Goal: Task Accomplishment & Management: Use online tool/utility

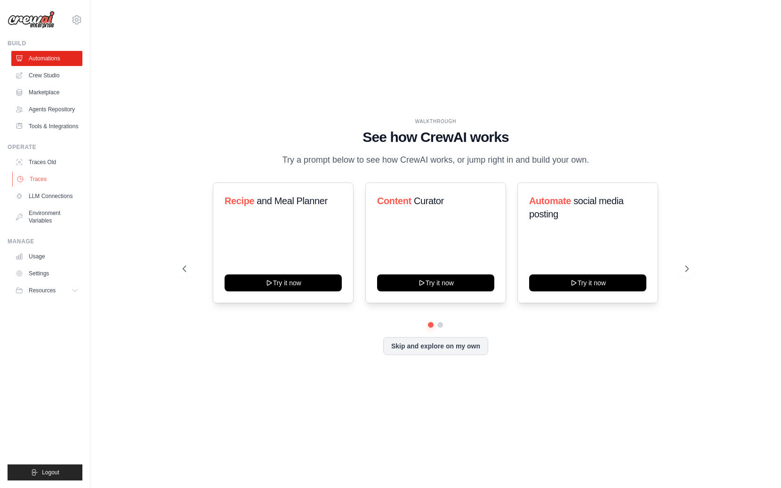
click at [44, 180] on link "Traces" at bounding box center [47, 178] width 71 height 15
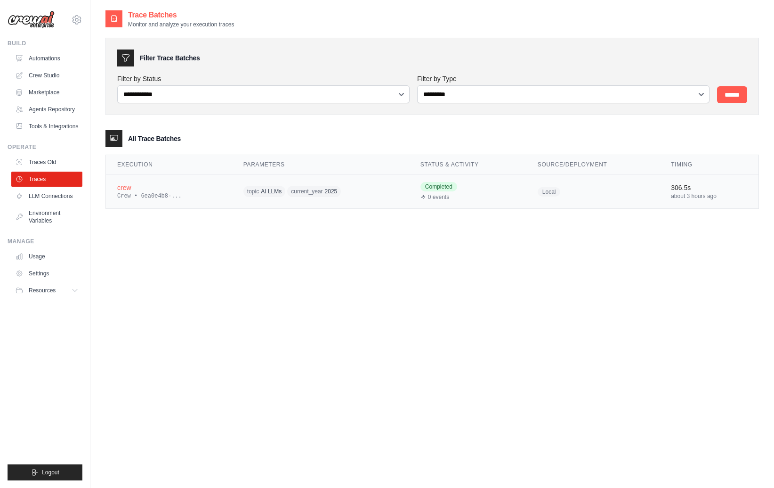
click at [146, 200] on td "crew Crew • 6ea0e4b8-..." at bounding box center [169, 191] width 126 height 34
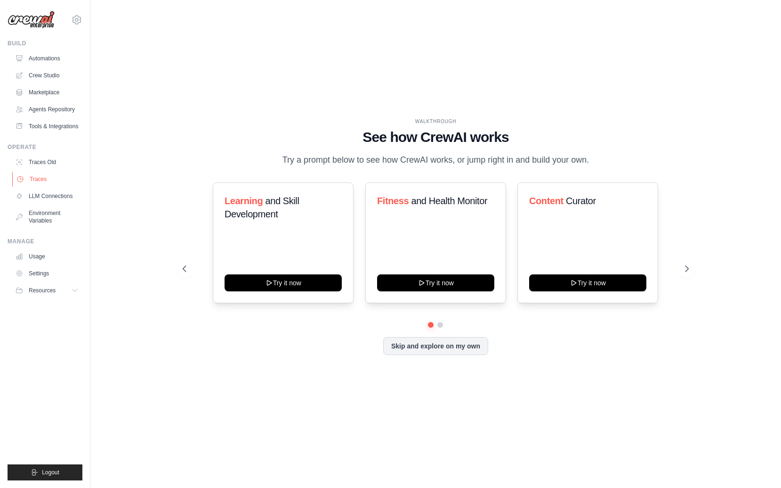
click at [40, 176] on link "Traces" at bounding box center [47, 178] width 71 height 15
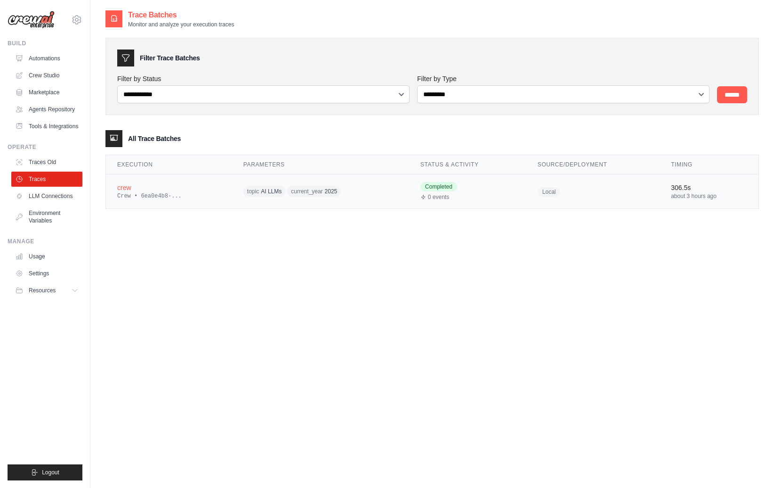
click at [131, 188] on div "crew" at bounding box center [169, 187] width 104 height 9
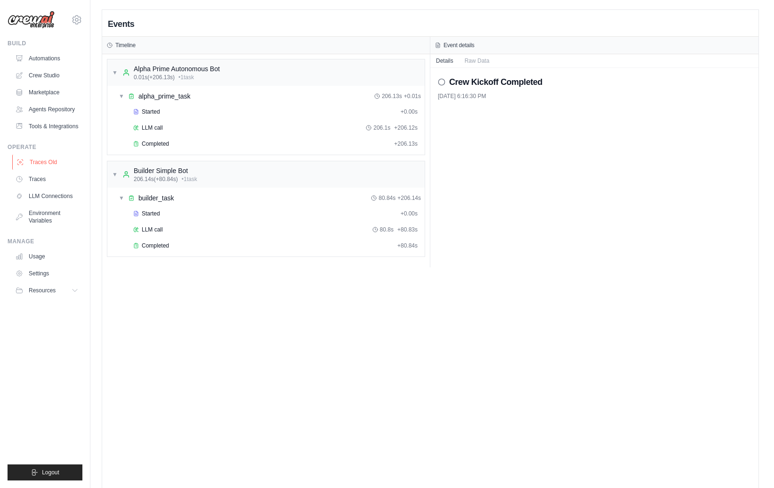
click at [46, 163] on link "Traces Old" at bounding box center [47, 161] width 71 height 15
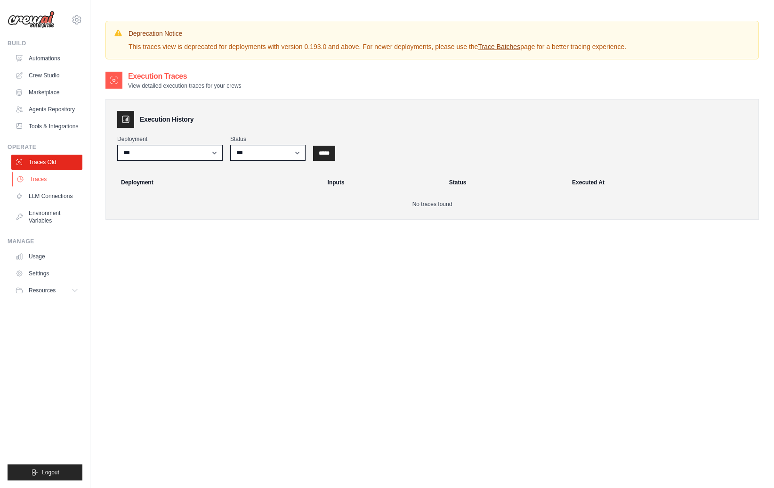
click at [33, 179] on link "Traces" at bounding box center [47, 178] width 71 height 15
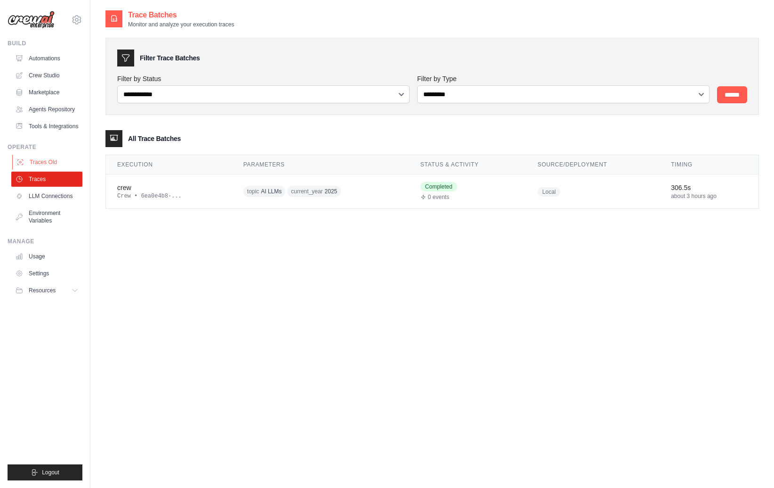
click at [43, 161] on link "Traces Old" at bounding box center [47, 161] width 71 height 15
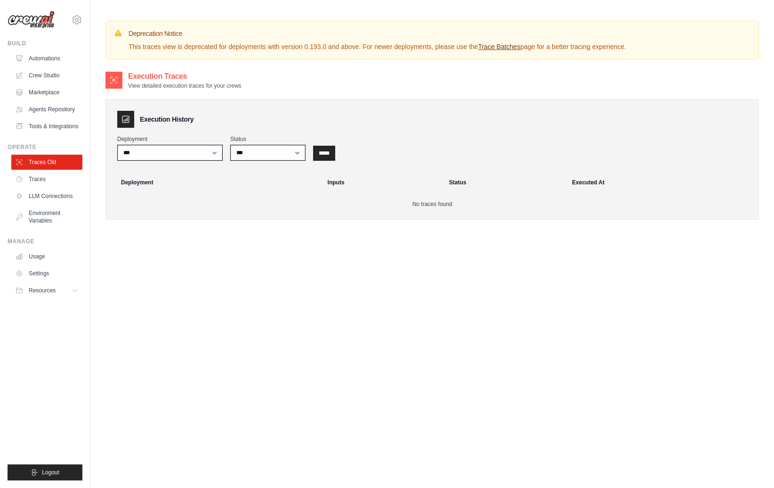
click at [507, 49] on link "Trace Batches" at bounding box center [499, 47] width 42 height 8
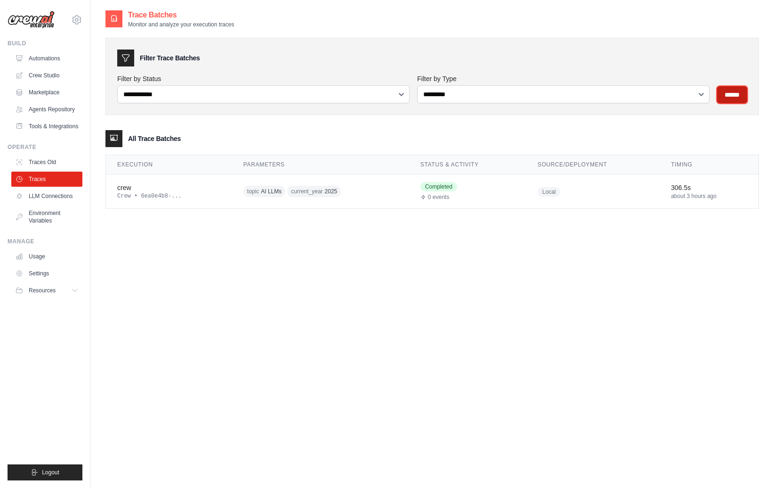
click at [735, 94] on input "******" at bounding box center [732, 94] width 30 height 17
